Goal: Communication & Community: Answer question/provide support

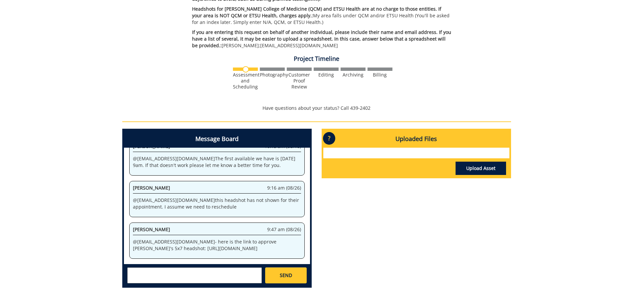
scroll to position [200, 0]
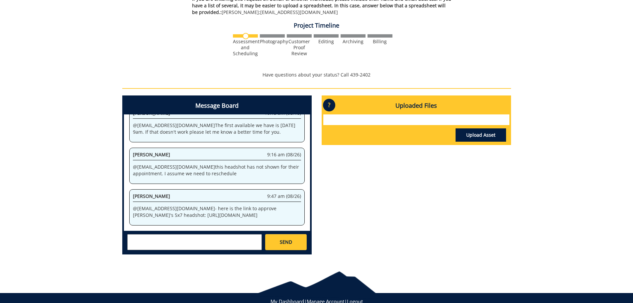
drag, startPoint x: 146, startPoint y: 243, endPoint x: 150, endPoint y: 241, distance: 4.6
click at [146, 243] on textarea at bounding box center [194, 242] width 135 height 16
type textarea "Approved"
drag, startPoint x: 133, startPoint y: 196, endPoint x: 162, endPoint y: 211, distance: 33.2
click at [162, 211] on p "@ adkinsjl1@etsu.edu - here is the link to approve Keli's 5x7 headshot: https:/…" at bounding box center [217, 211] width 168 height 13
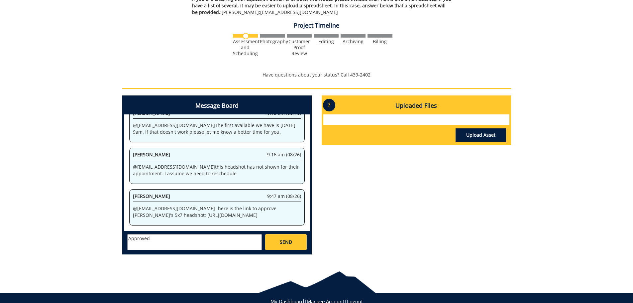
copy p "https://etsu365-my.sharepoint.com/:f:/g/personal/gougeja_etsu_edu/ErKokdfQiW9Mi…"
click at [289, 244] on span "SEND" at bounding box center [286, 242] width 12 height 7
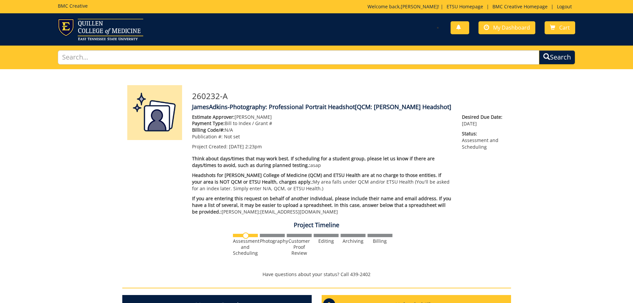
scroll to position [1535, 0]
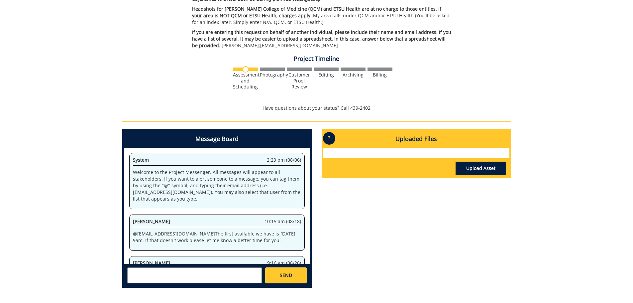
scroll to position [632, 0]
